Goal: Transaction & Acquisition: Purchase product/service

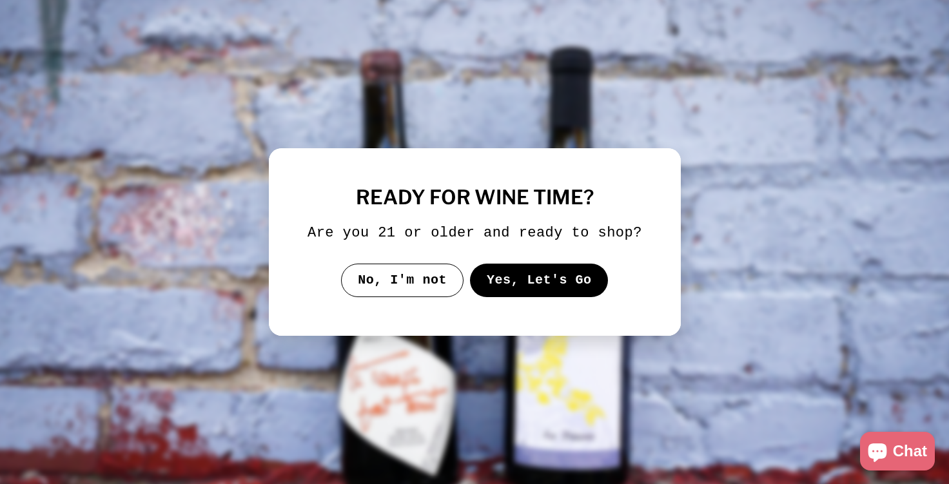
click at [534, 279] on button "Yes, Let's Go" at bounding box center [538, 281] width 139 height 34
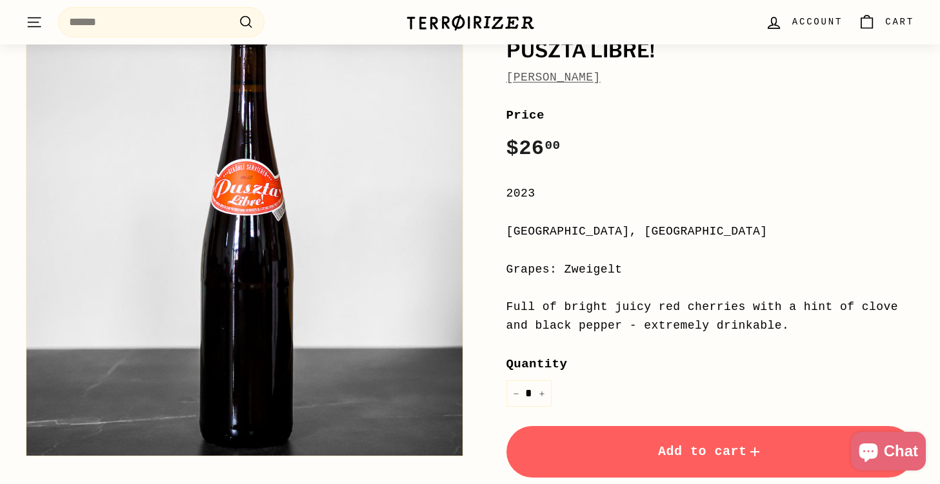
scroll to position [258, 0]
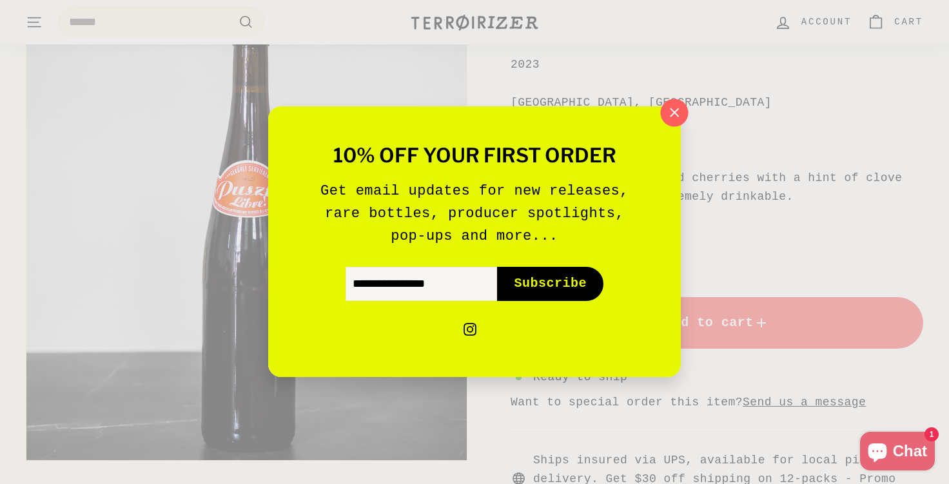
click at [668, 109] on icon "button" at bounding box center [674, 112] width 19 height 19
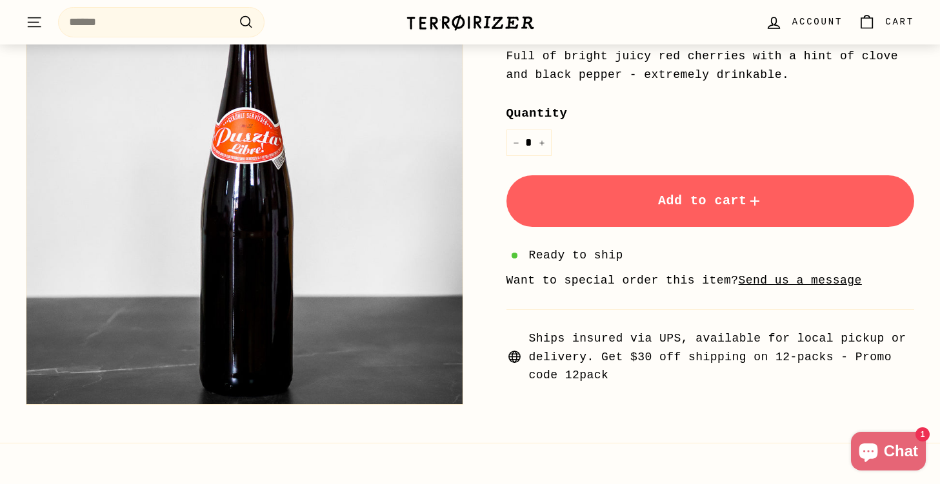
scroll to position [387, 0]
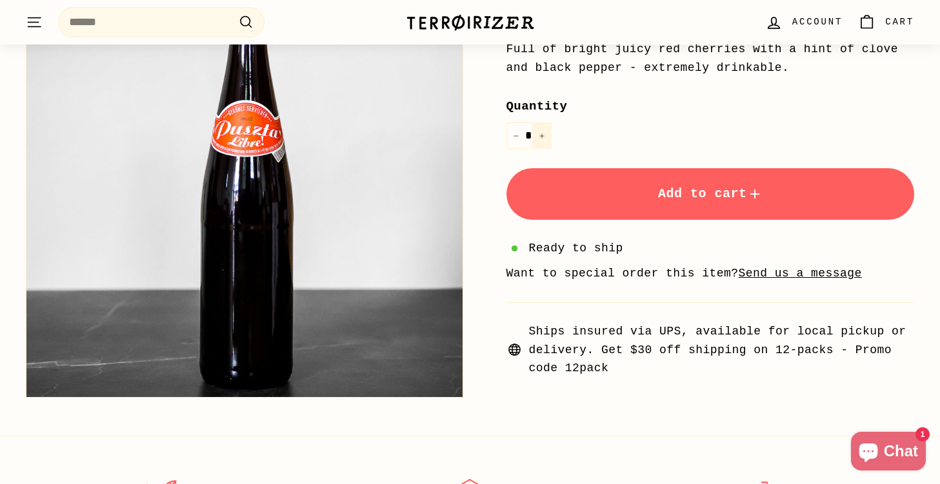
click at [546, 137] on button "+" at bounding box center [541, 136] width 19 height 26
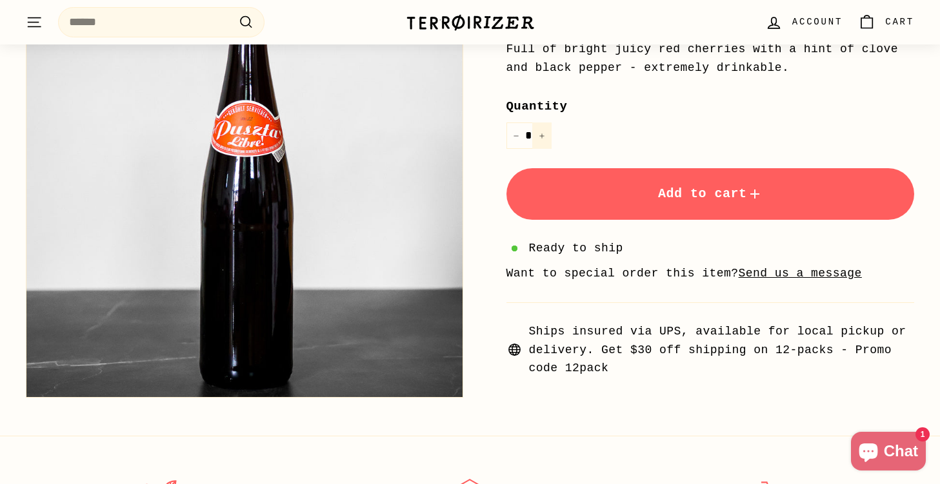
click at [546, 137] on button "+" at bounding box center [541, 136] width 19 height 26
click at [545, 136] on button "+" at bounding box center [541, 136] width 19 height 26
click at [545, 135] on button "+" at bounding box center [541, 136] width 19 height 26
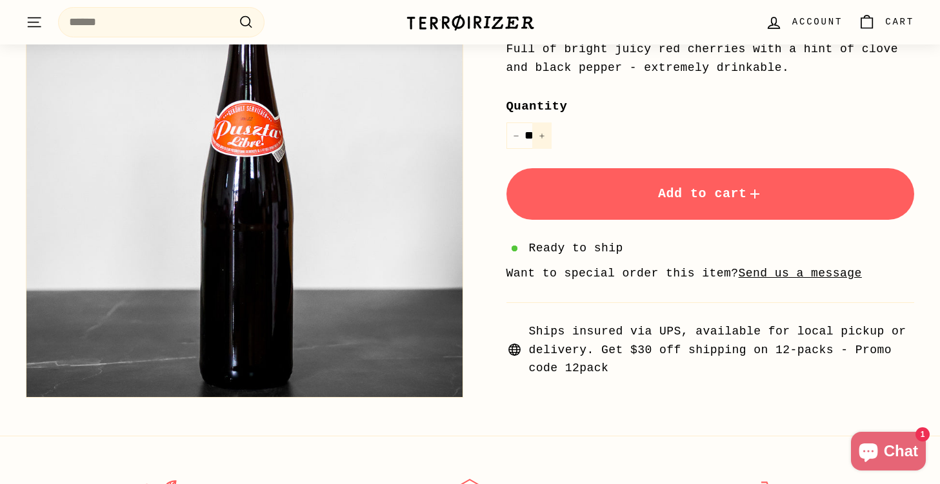
click at [544, 135] on button "+" at bounding box center [541, 136] width 19 height 26
type input "**"
click at [726, 194] on span "Add to cart" at bounding box center [710, 193] width 104 height 15
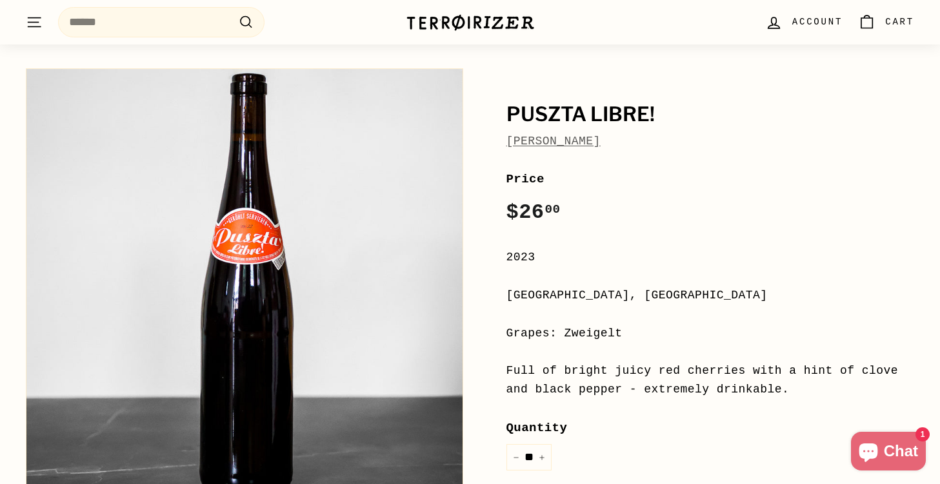
scroll to position [64, 0]
